Goal: Information Seeking & Learning: Learn about a topic

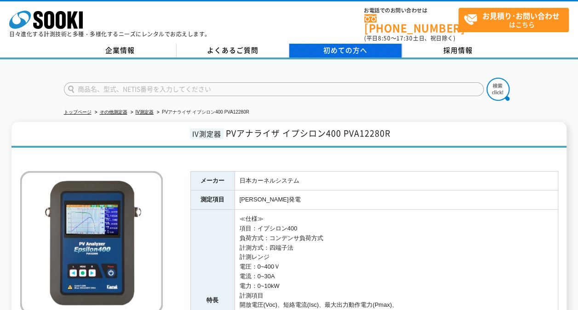
click at [353, 46] on span "初めての方へ" at bounding box center [345, 50] width 44 height 10
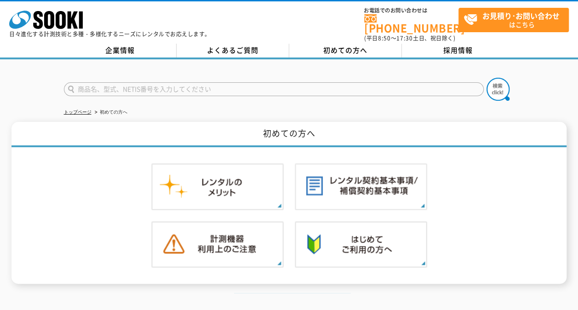
click at [243, 45] on link "よくあるご質問" at bounding box center [233, 51] width 113 height 14
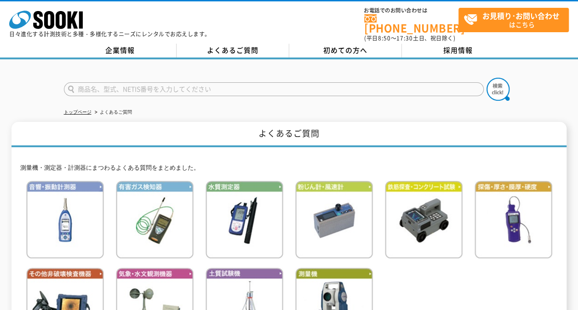
click at [140, 44] on link "企業情報" at bounding box center [120, 51] width 113 height 14
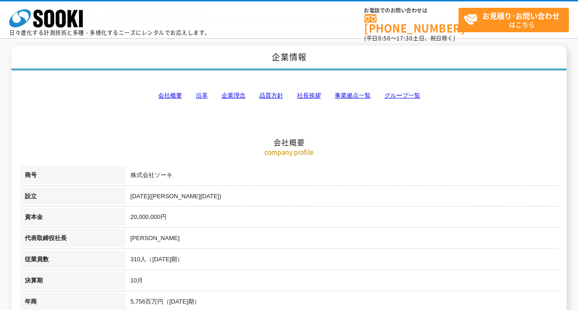
scroll to position [138, 0]
